Goal: Information Seeking & Learning: Learn about a topic

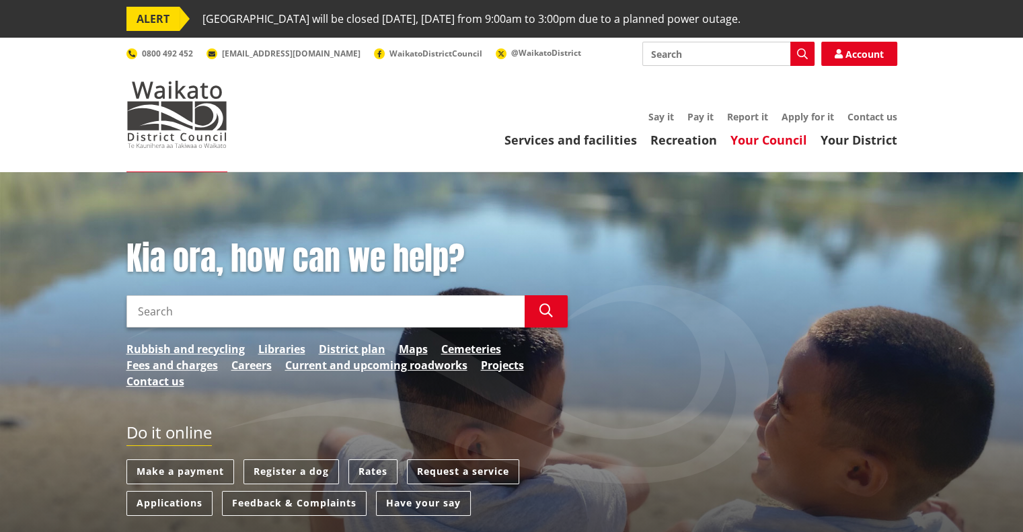
click at [778, 141] on link "Your Council" at bounding box center [769, 140] width 77 height 16
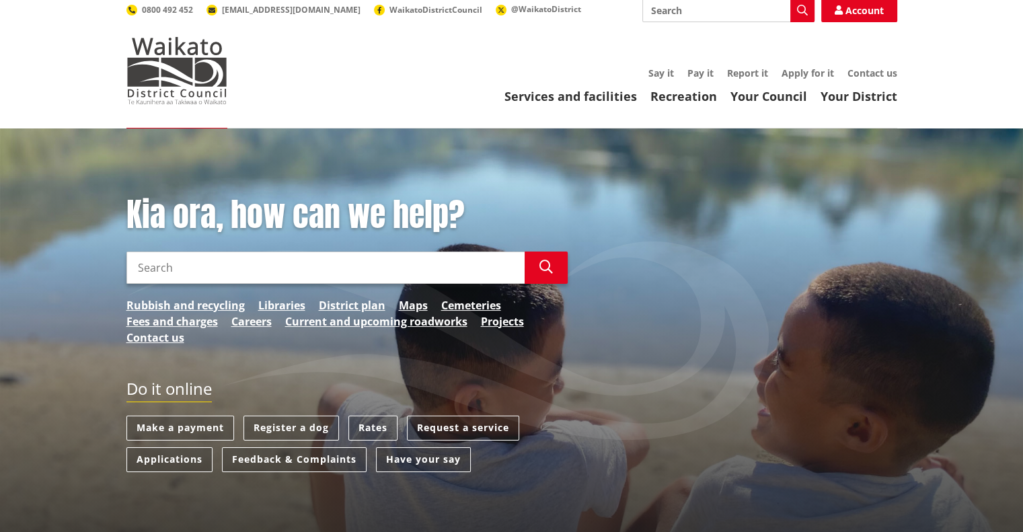
scroll to position [67, 0]
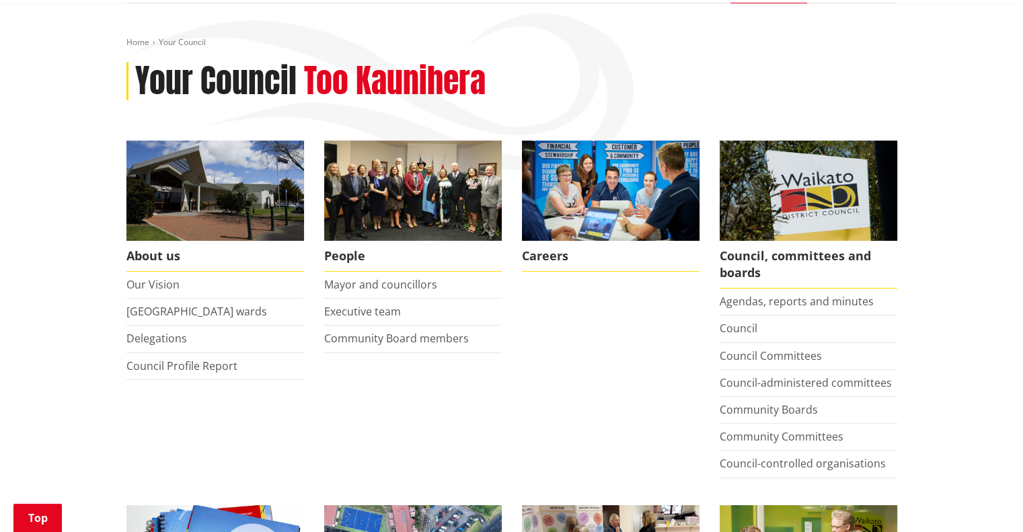
scroll to position [269, 0]
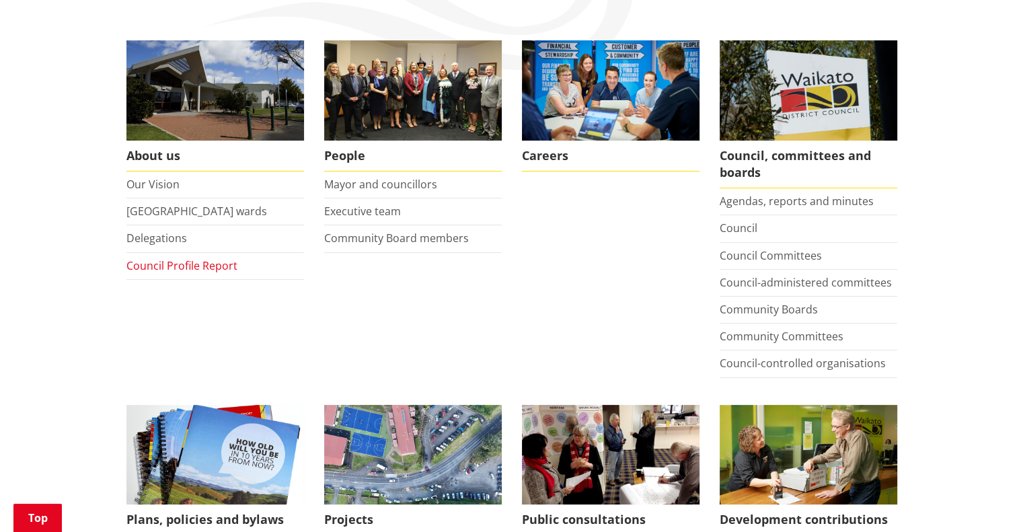
click at [209, 262] on link "Council Profile Report" at bounding box center [181, 265] width 111 height 15
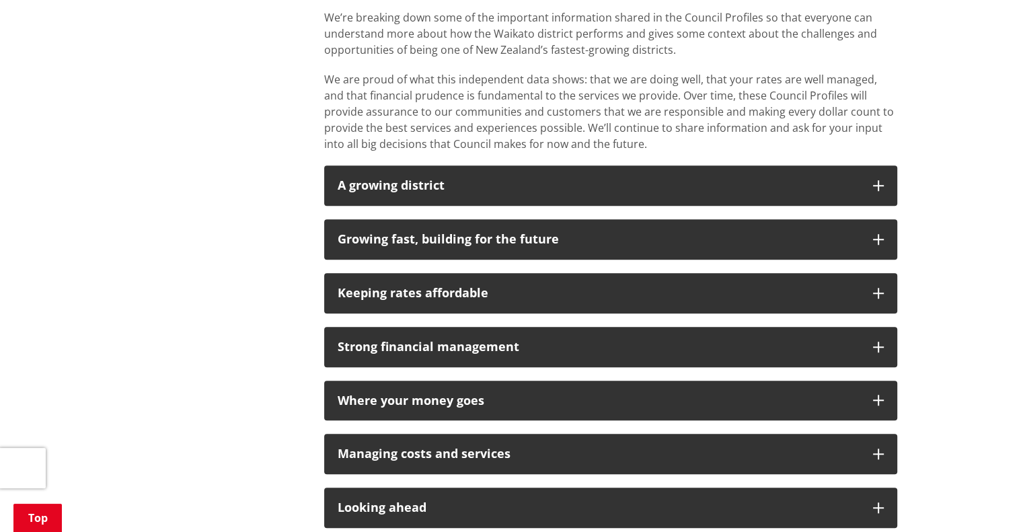
scroll to position [1009, 0]
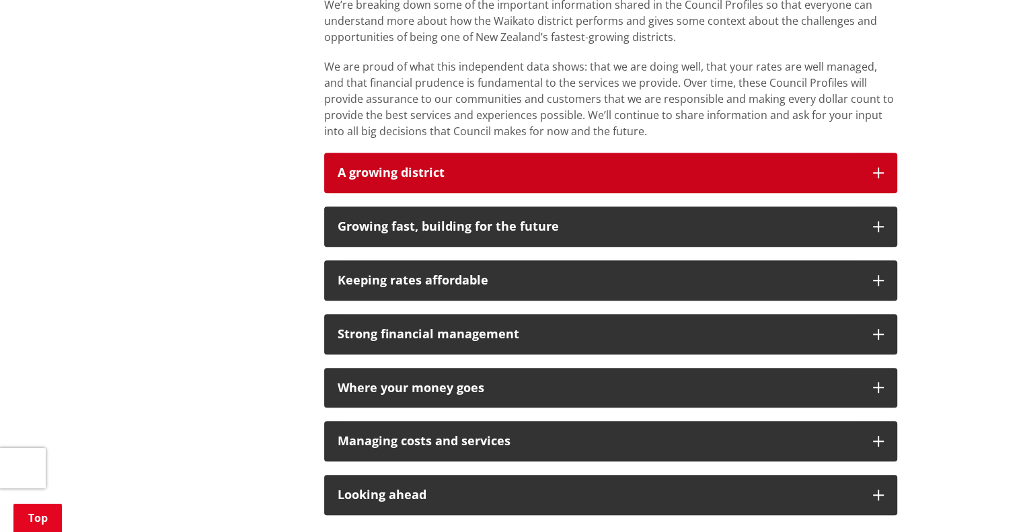
click at [671, 174] on p "A growing district" at bounding box center [599, 172] width 522 height 13
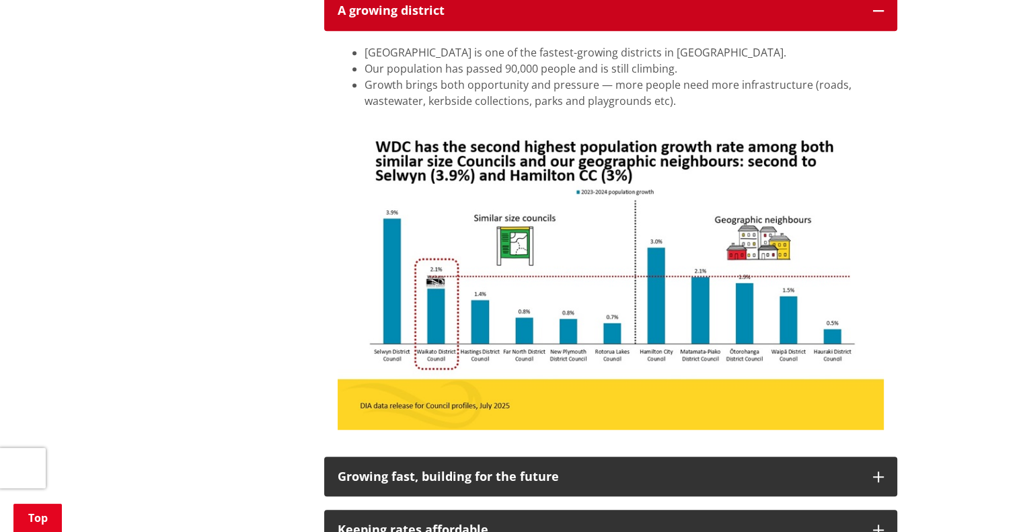
scroll to position [1211, 0]
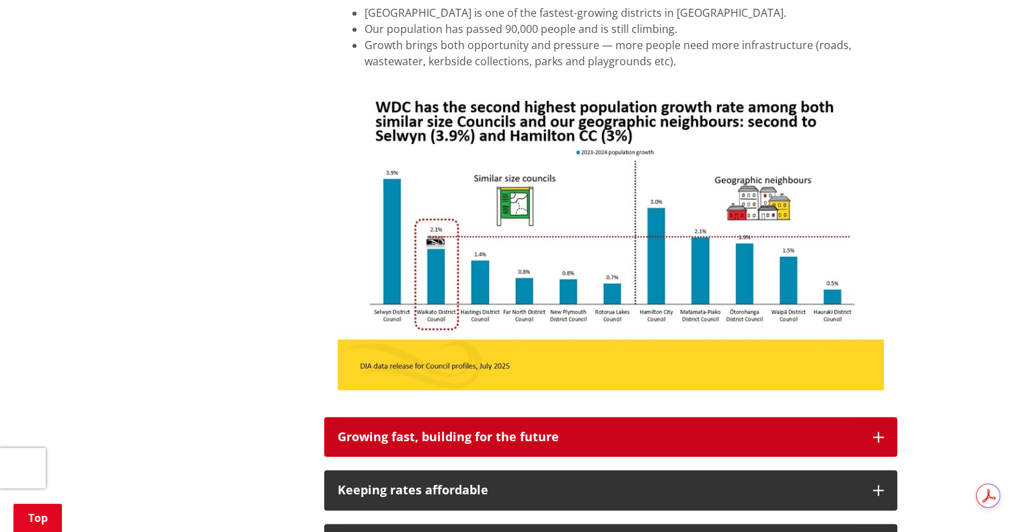
click at [554, 444] on div "Growing fast, building for the future" at bounding box center [599, 437] width 522 height 13
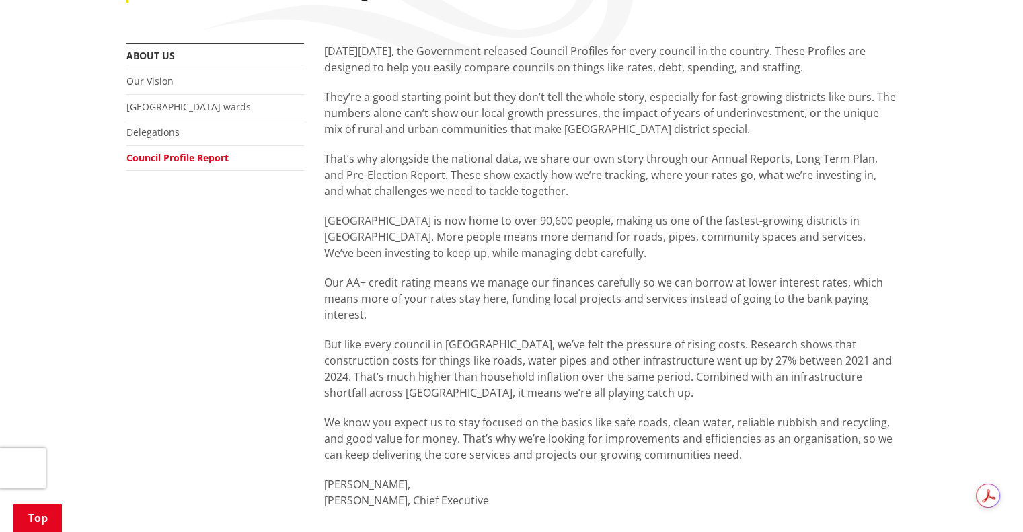
scroll to position [67, 0]
